Goal: Task Accomplishment & Management: Use online tool/utility

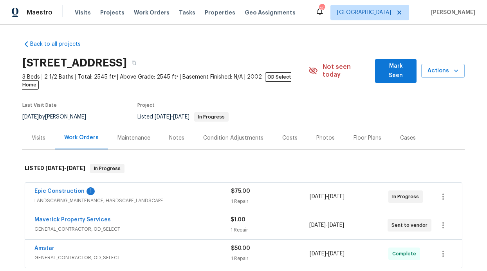
scroll to position [23, 0]
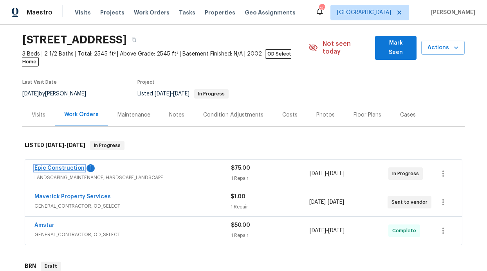
click at [57, 165] on link "Epic Construction" at bounding box center [59, 167] width 50 height 5
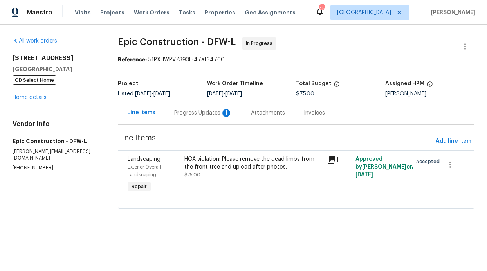
click at [204, 101] on div "Project Listed 8/13/2025 - 8/26/2025 Work Order Timeline 8/21/2025 - 8/25/2025 …" at bounding box center [296, 88] width 356 height 25
click at [200, 115] on div "Progress Updates 1" at bounding box center [203, 113] width 58 height 8
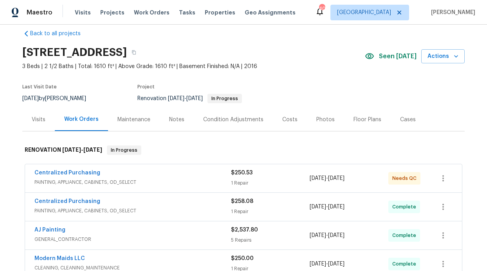
scroll to position [22, 0]
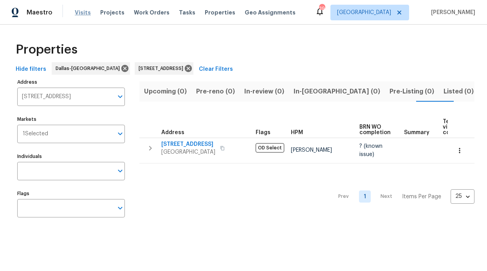
click at [77, 13] on span "Visits" at bounding box center [83, 13] width 16 height 8
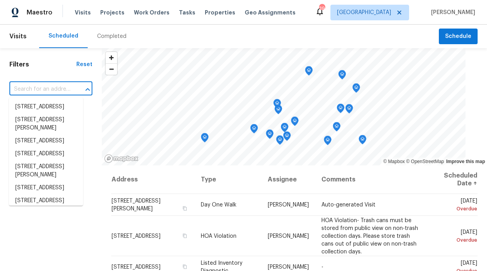
click at [40, 97] on body "Maestro Visits Projects Work Orders Tasks Properties Geo Assignments 39 Dallas …" at bounding box center [243, 135] width 487 height 271
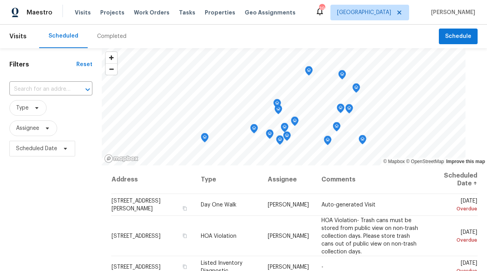
click at [39, 52] on div "Filters Reset ​ Type Assignee Scheduled Date" at bounding box center [51, 215] width 102 height 334
click at [40, 135] on span "Assignee" at bounding box center [33, 128] width 48 height 16
click at [38, 151] on input "search" at bounding box center [54, 154] width 83 height 16
type input "t"
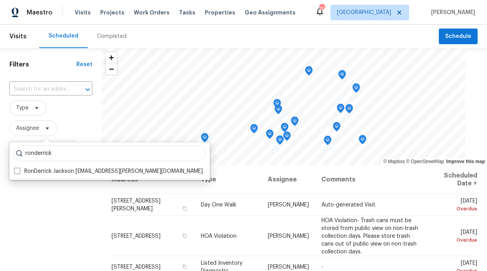
type input "ronderrick"
